Goal: Task Accomplishment & Management: Manage account settings

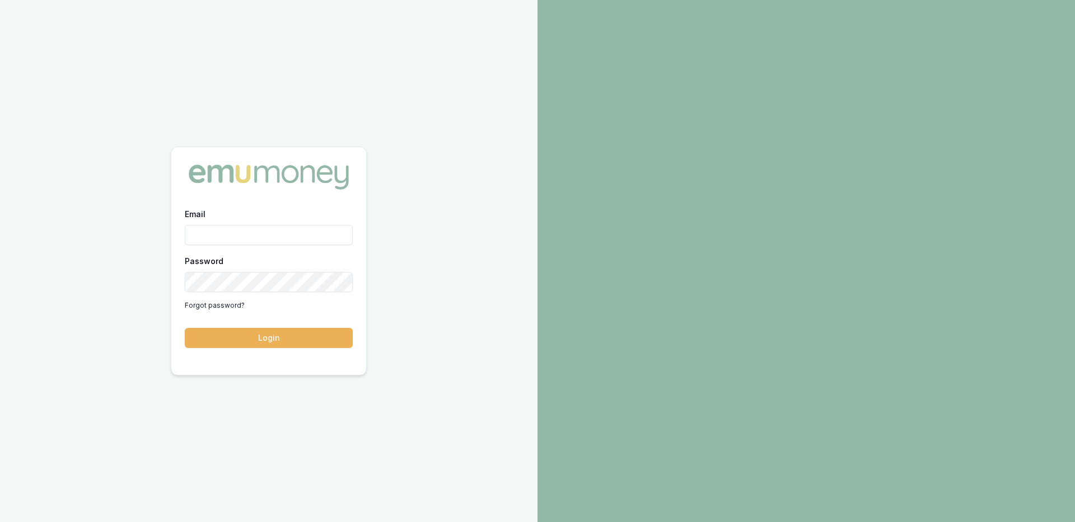
click at [292, 230] on input "Email" at bounding box center [269, 235] width 168 height 20
type input "paul@whoneedsleads.com.au"
click at [185, 328] on button "Login" at bounding box center [269, 338] width 168 height 20
